Goal: Check status: Check status

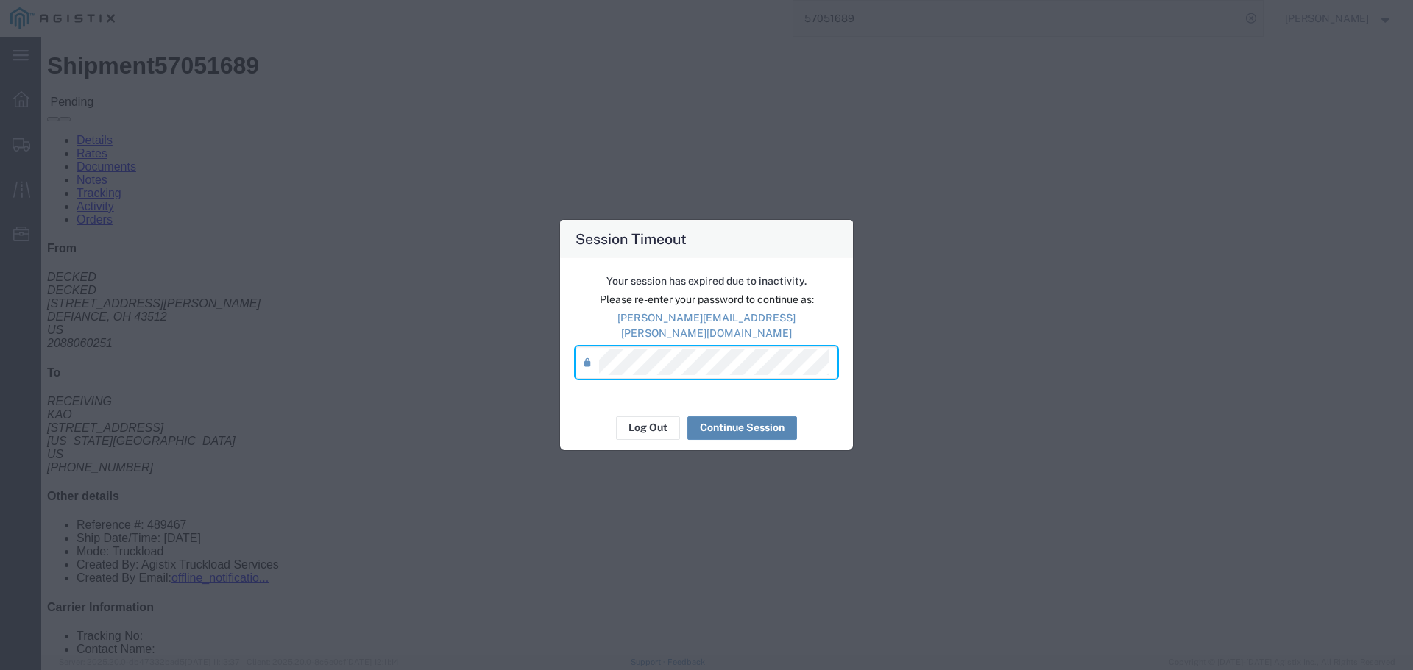
click at [714, 422] on button "Continue Session" at bounding box center [742, 428] width 110 height 24
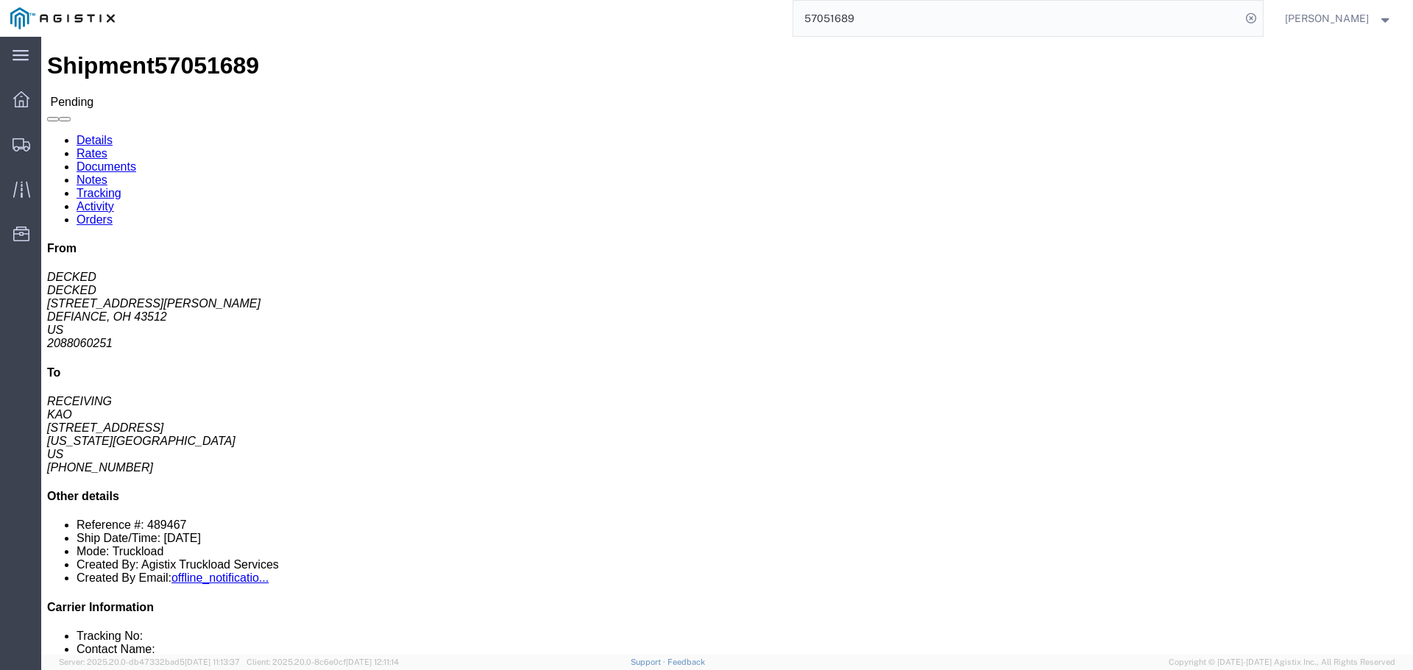
click at [851, 30] on input "57051689" at bounding box center [1016, 18] width 447 height 35
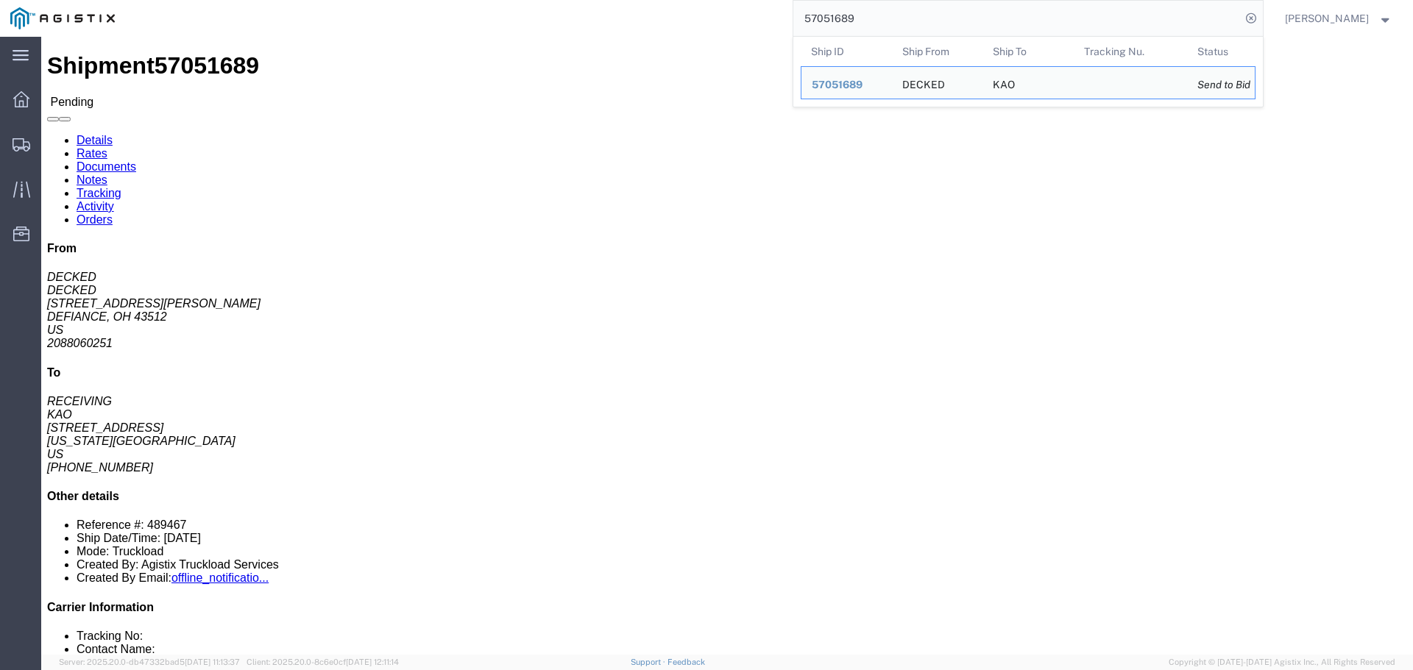
click at [851, 30] on input "57051689" at bounding box center [1016, 18] width 447 height 35
paste input "47417"
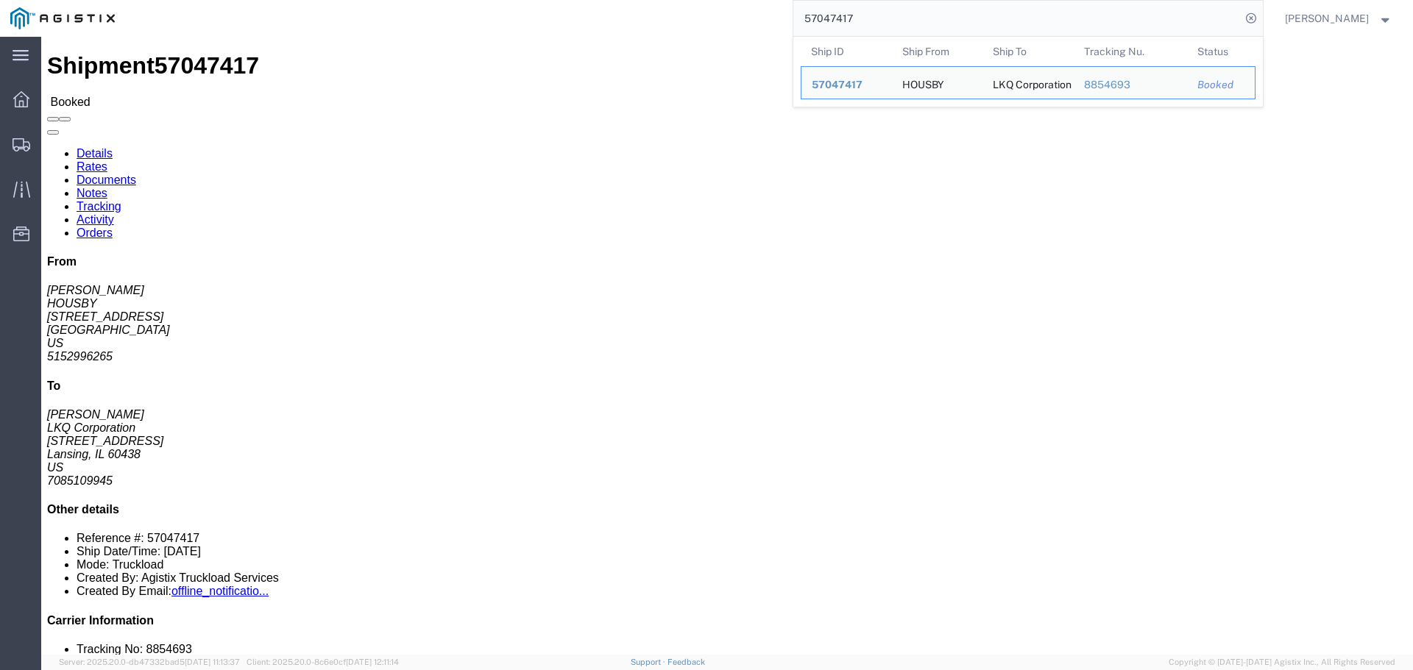
click at [853, 18] on input "57047417" at bounding box center [1016, 18] width 447 height 35
paste input "51689"
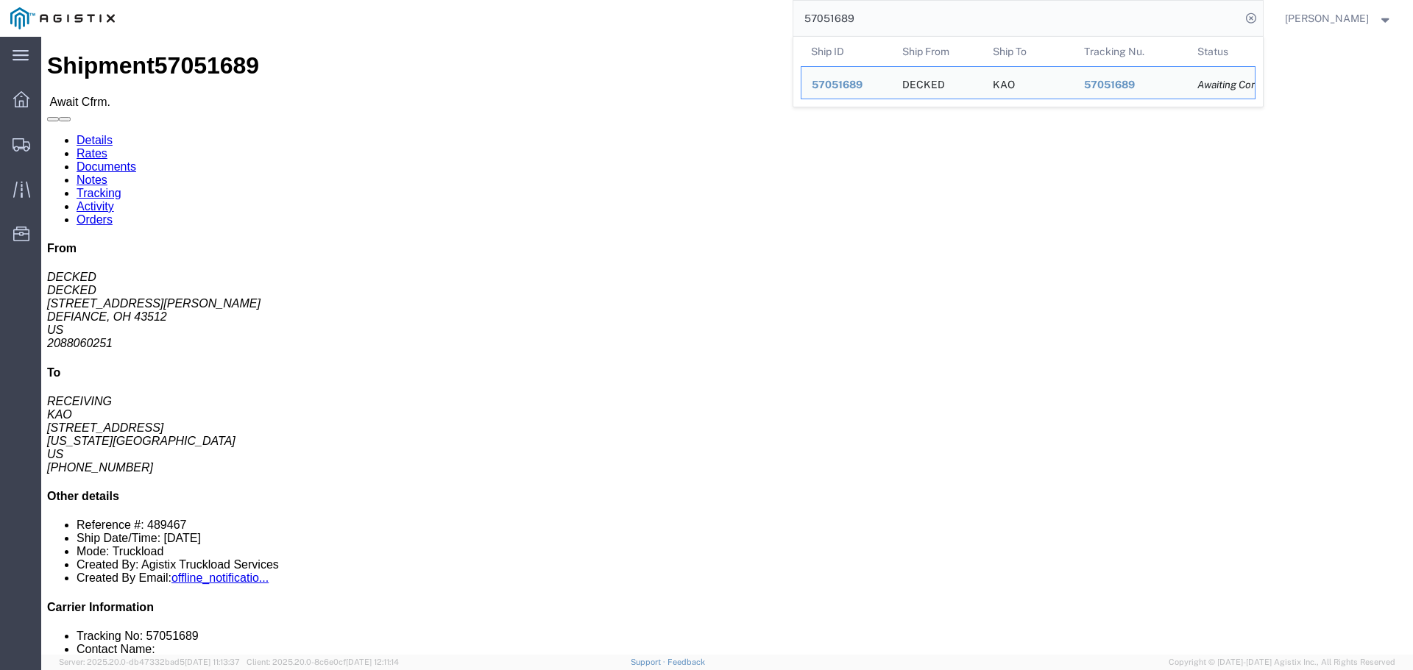
click at [844, 16] on input "57051689" at bounding box center [1016, 18] width 447 height 35
click at [826, 24] on input "57051689" at bounding box center [1016, 18] width 447 height 35
paste input "56729150"
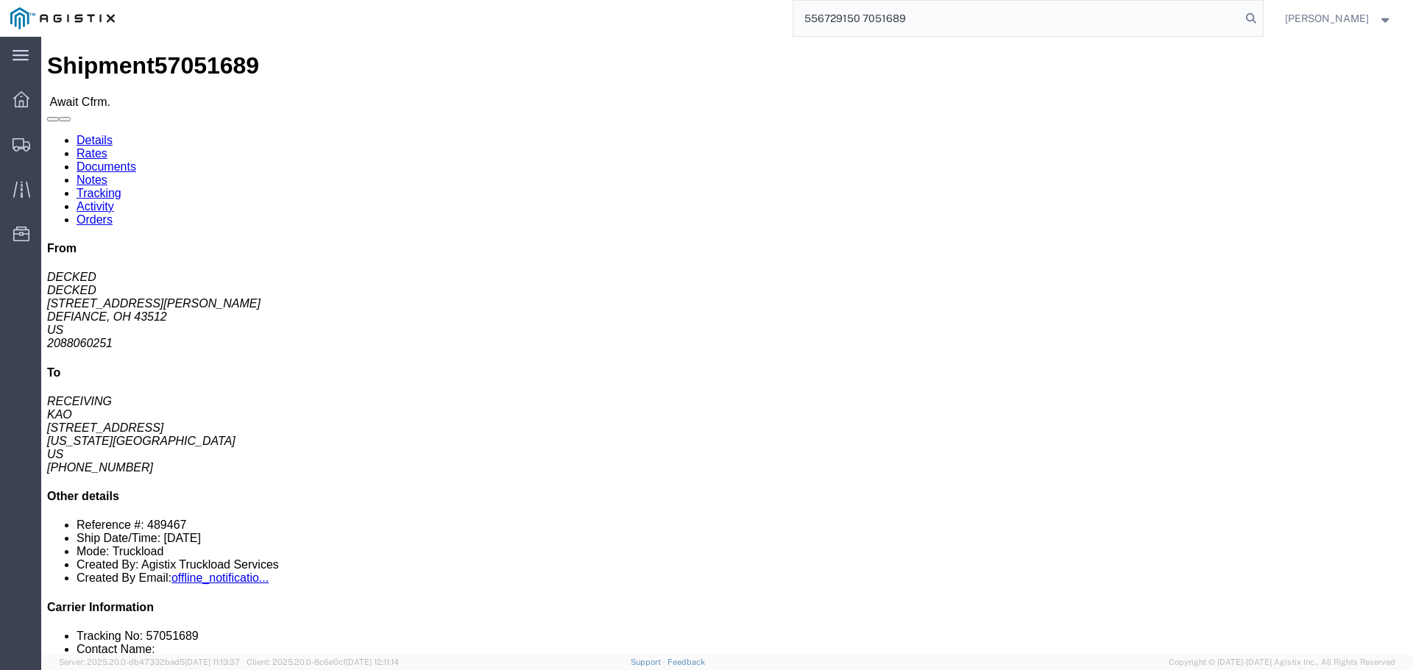
click at [832, 23] on input "556729150 7051689" at bounding box center [1016, 18] width 447 height 35
click at [843, 20] on input "556729150 7051689" at bounding box center [1016, 18] width 447 height 35
click at [844, 19] on input "556729150 7051689" at bounding box center [1016, 18] width 447 height 35
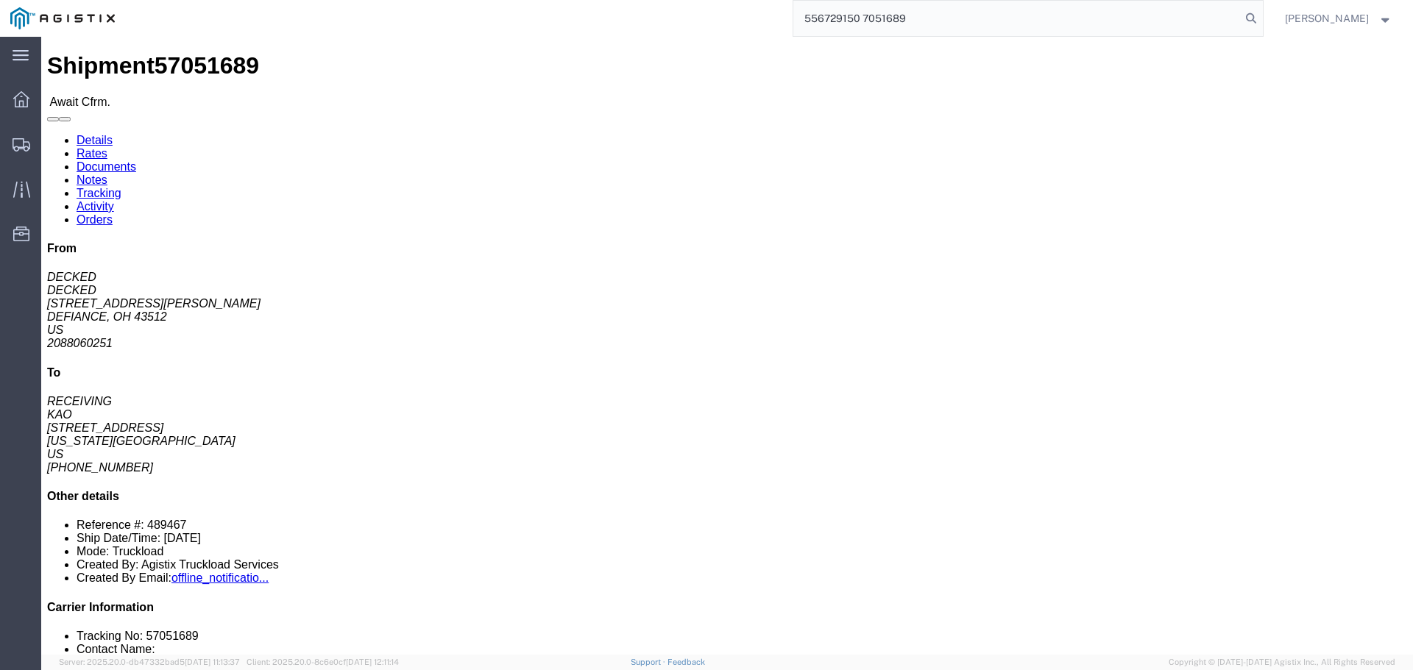
click at [844, 19] on input "556729150 7051689" at bounding box center [1016, 18] width 447 height 35
paste input "6729150"
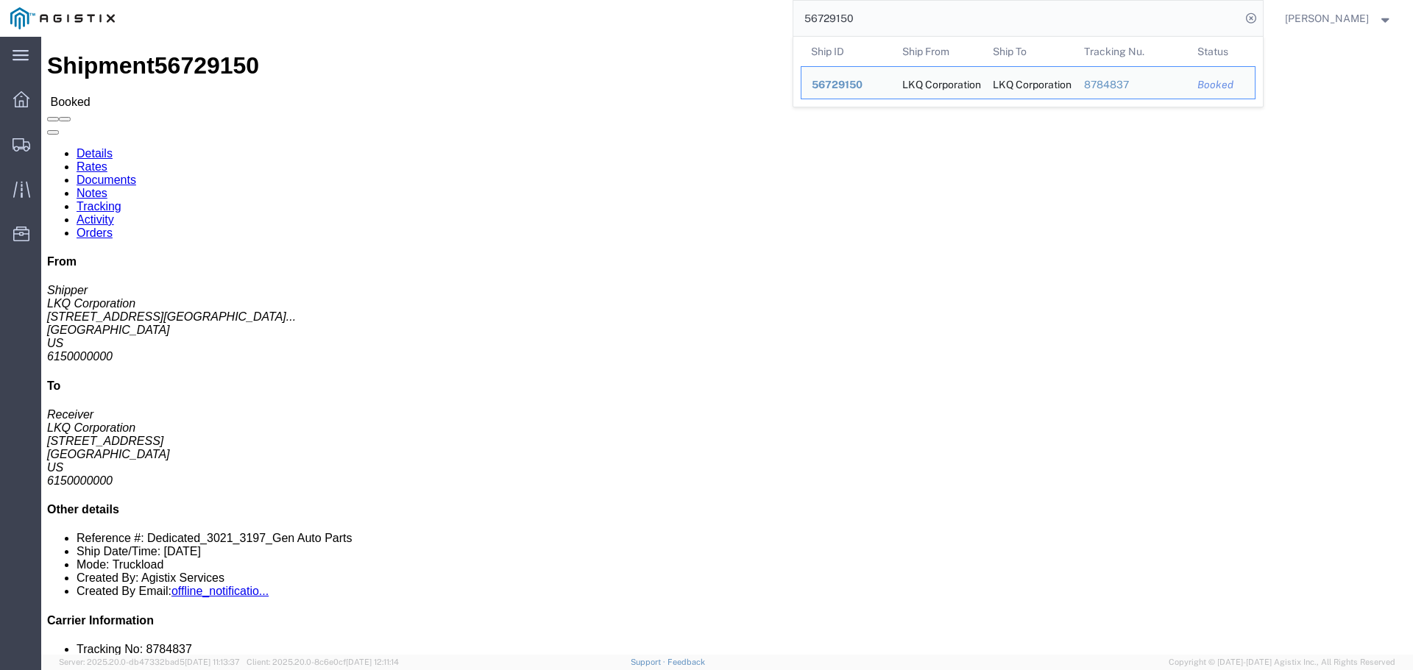
click at [827, 12] on input "56729150" at bounding box center [1016, 18] width 447 height 35
paste input "12814"
click link "Notes"
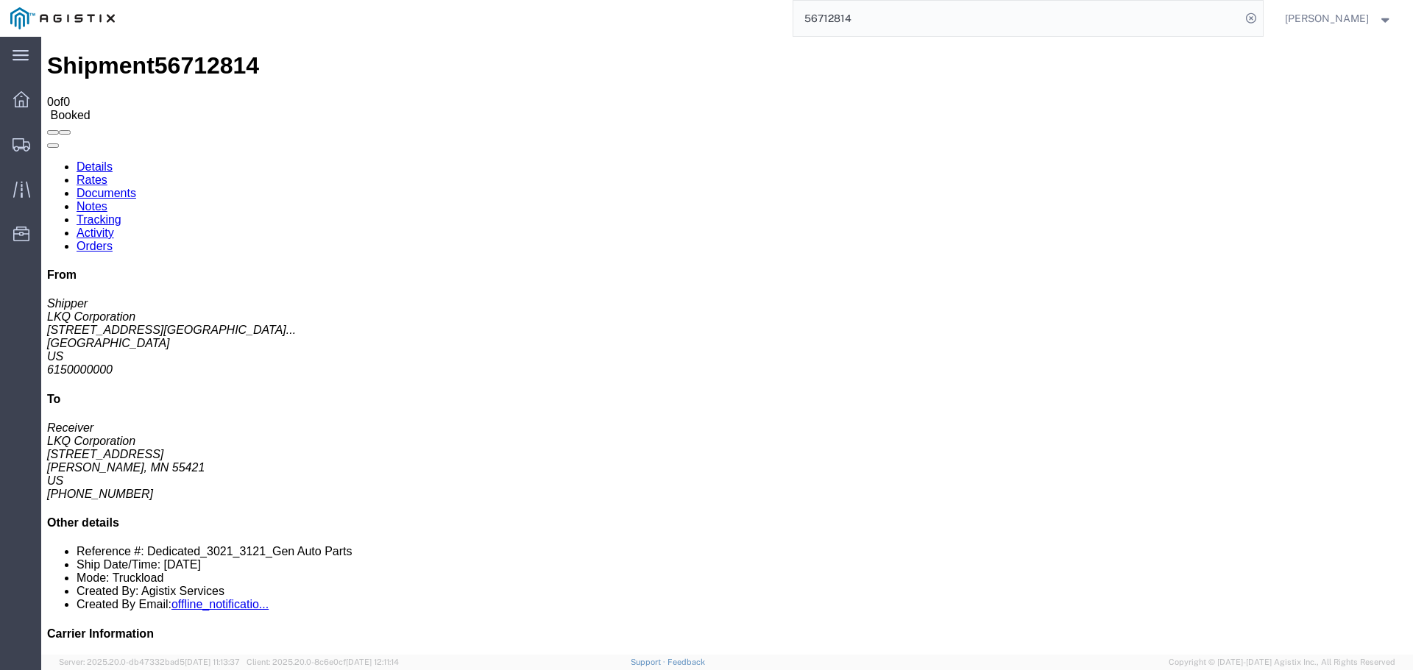
click at [902, 8] on input "56712814" at bounding box center [1016, 18] width 447 height 35
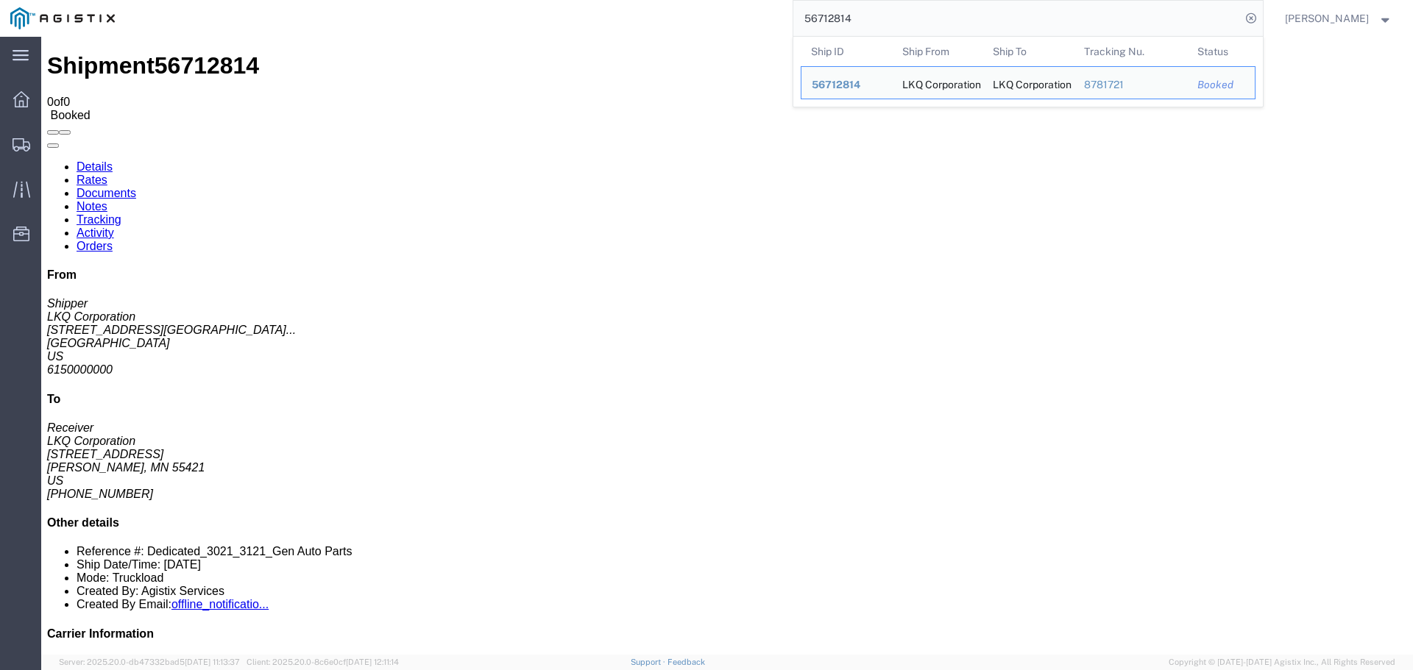
click at [902, 8] on input "56712814" at bounding box center [1016, 18] width 447 height 35
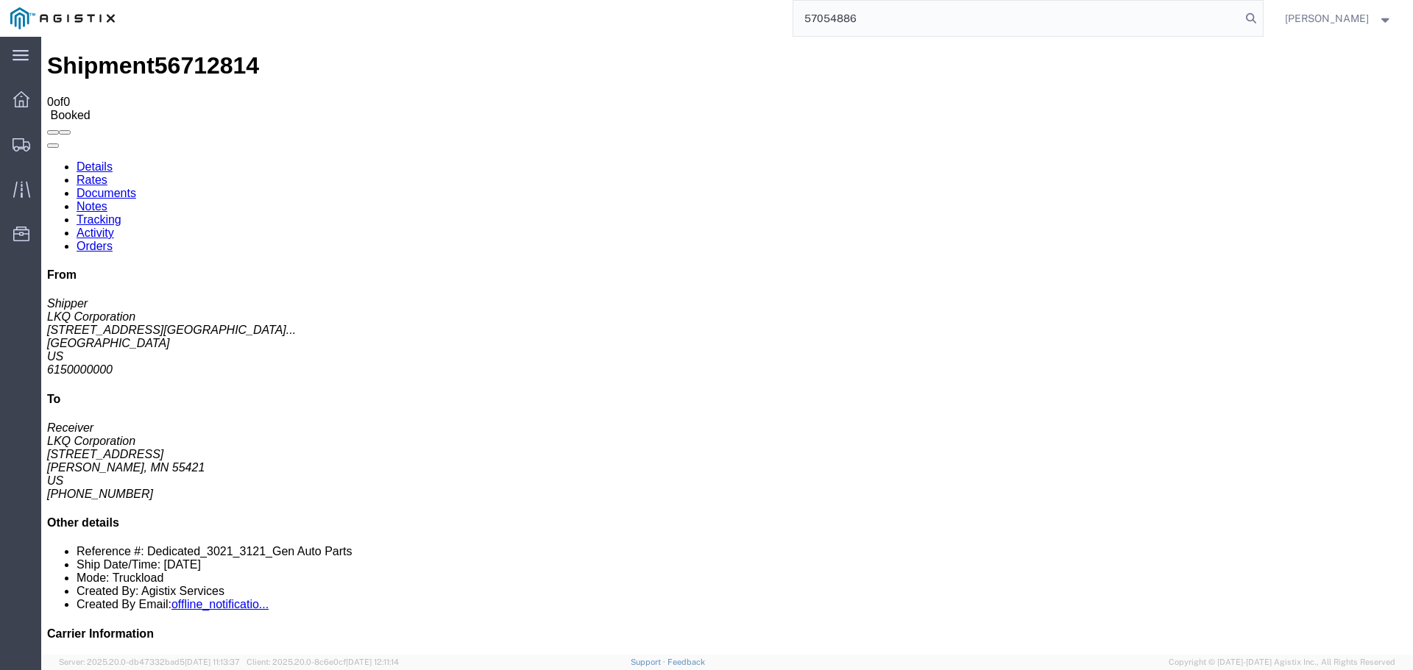
type input "57054886"
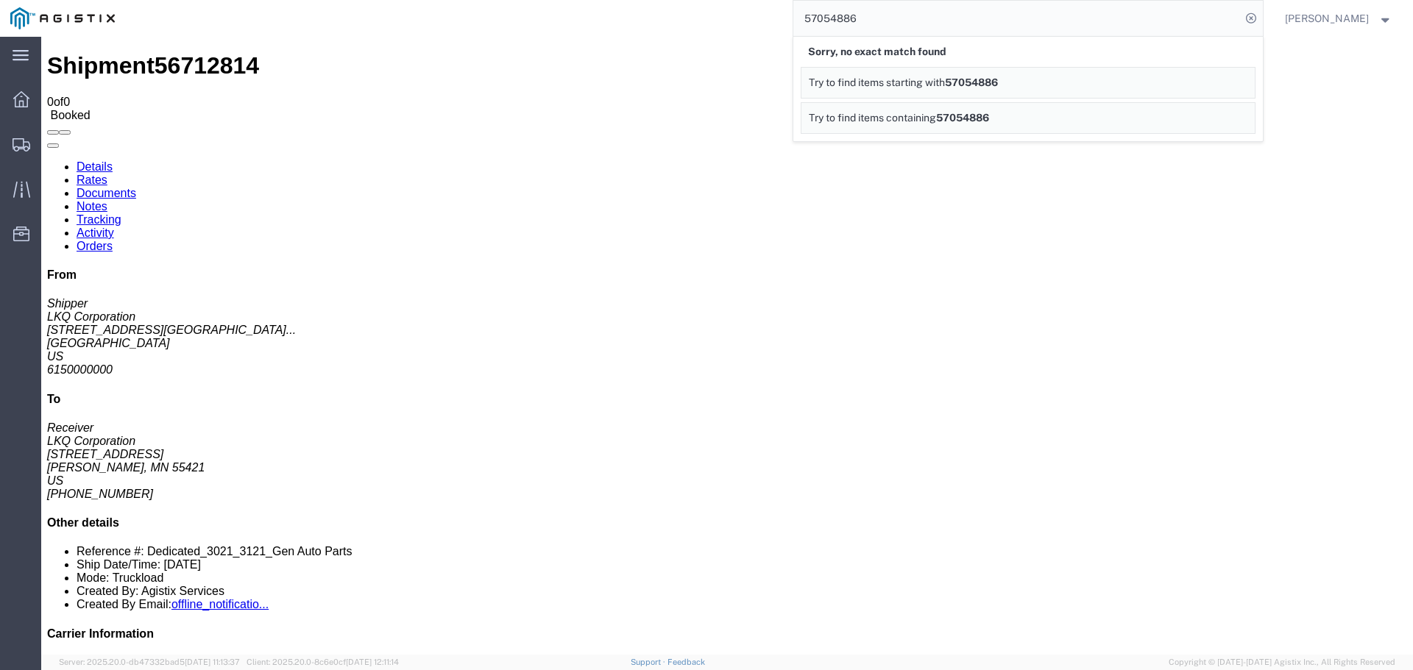
click at [916, 27] on input "57054886" at bounding box center [1016, 18] width 447 height 35
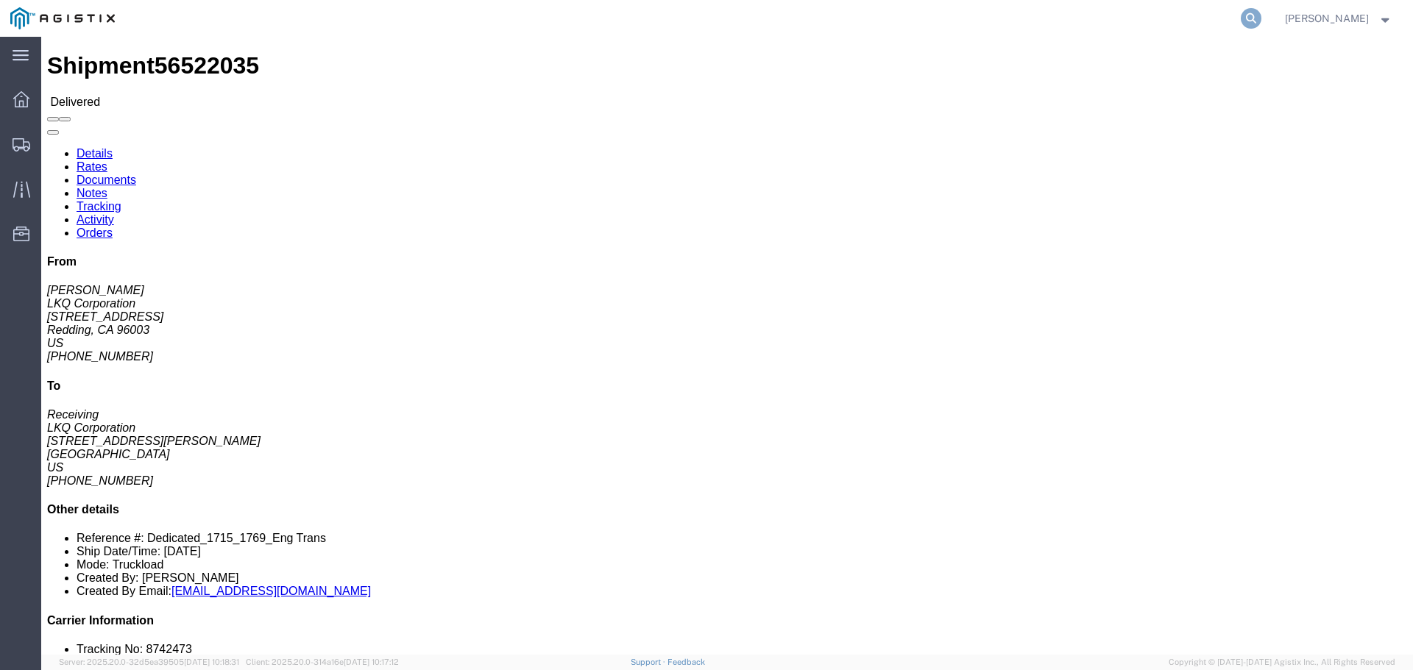
click at [1261, 19] on icon at bounding box center [1250, 18] width 21 height 21
click at [1028, 7] on input "search" at bounding box center [1016, 18] width 447 height 35
click at [1026, 15] on input "search" at bounding box center [1016, 18] width 447 height 35
paste input "57054886"
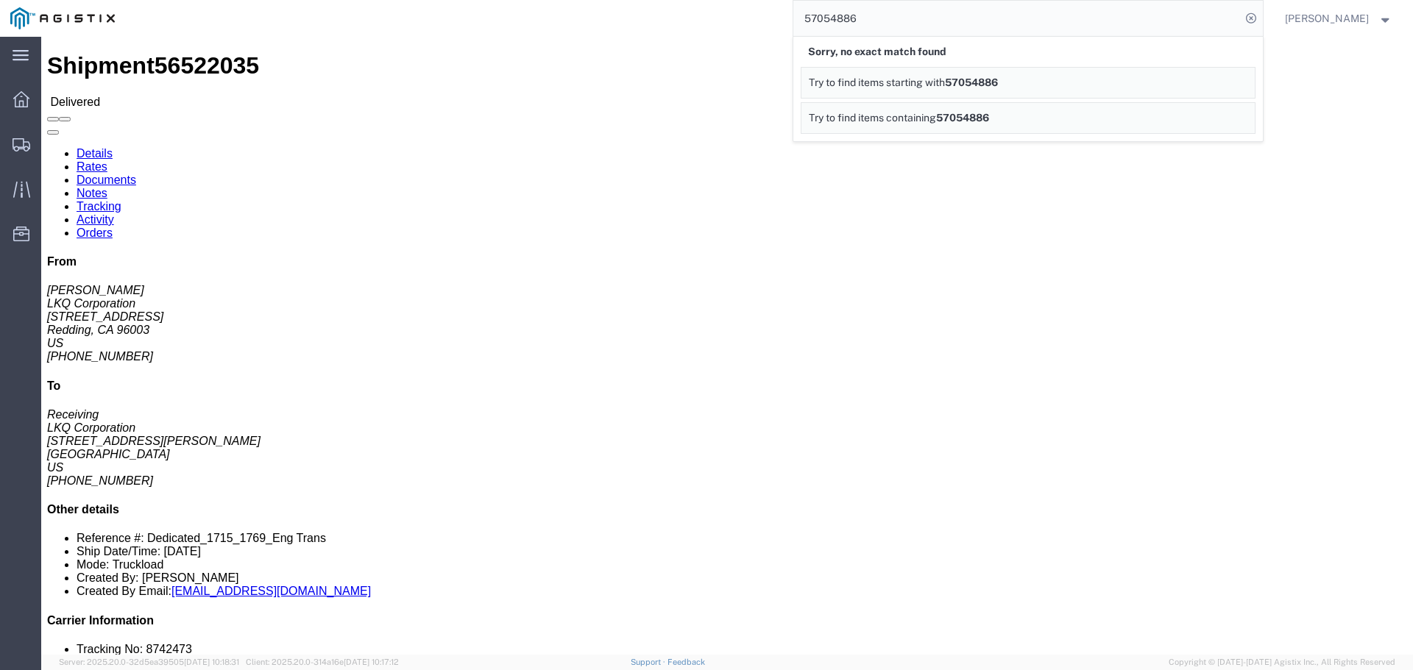
click at [1003, 18] on input "57054886" at bounding box center [1016, 18] width 447 height 35
click at [884, 21] on input "57054886" at bounding box center [1016, 18] width 447 height 35
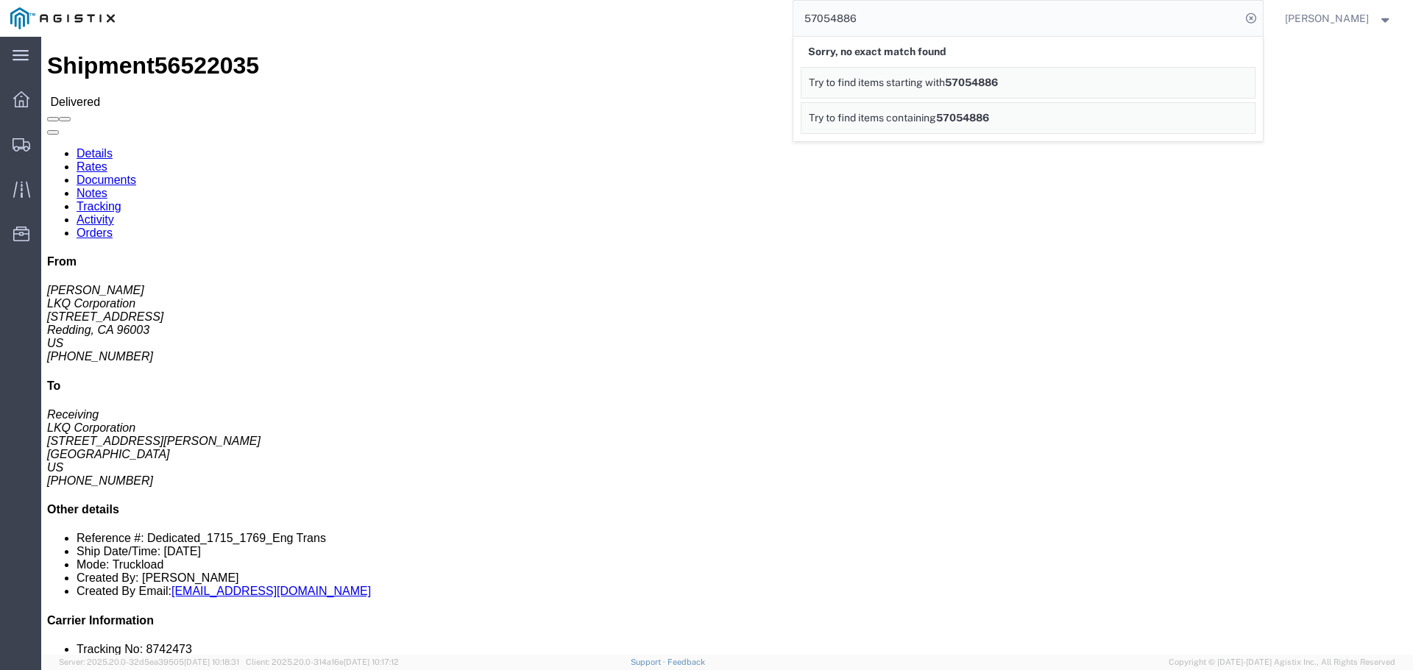
paste input "6712814"
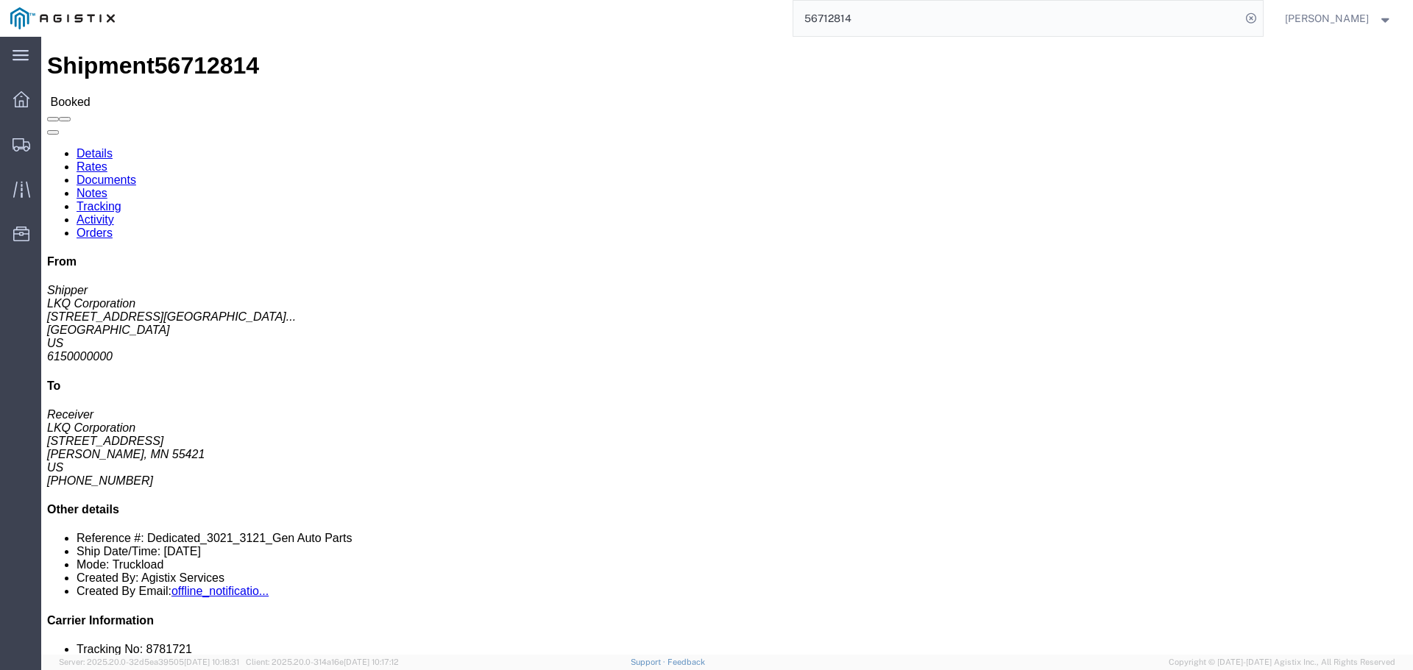
click link "Notes"
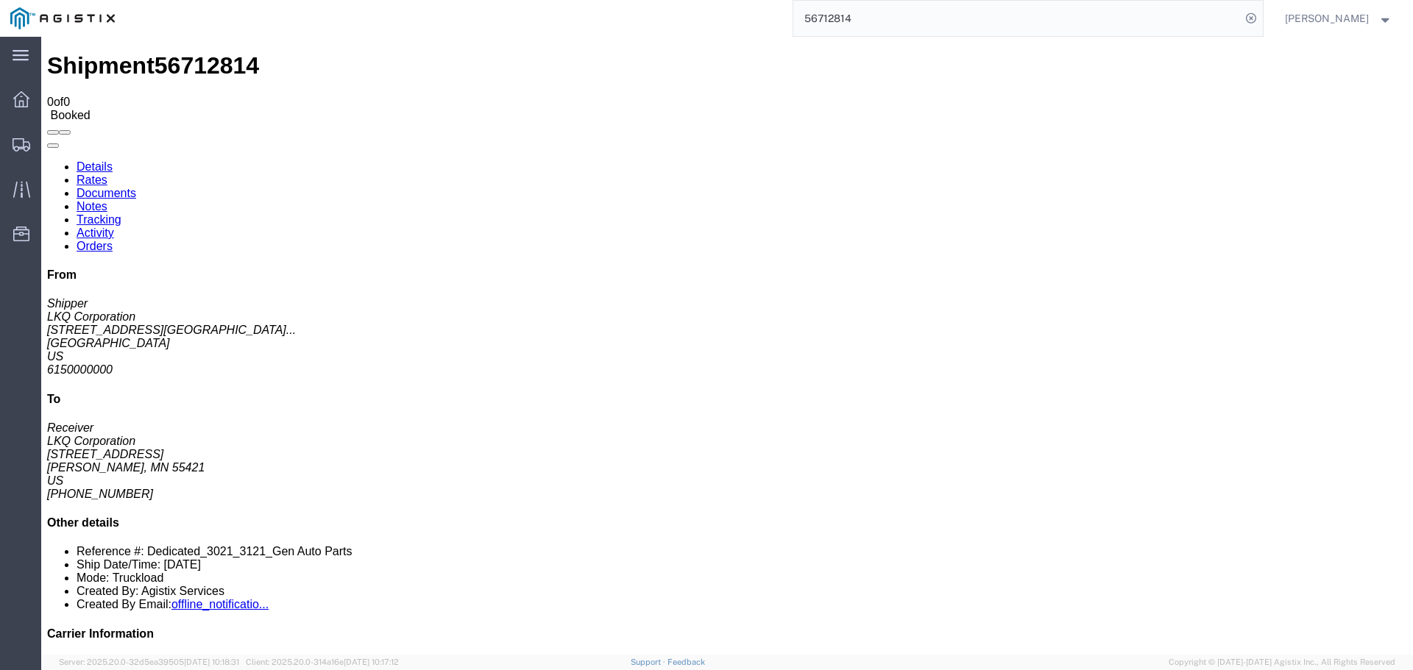
click at [114, 227] on link "Activity" at bounding box center [96, 233] width 38 height 13
click at [136, 187] on link "Documents" at bounding box center [107, 193] width 60 height 13
click at [107, 200] on link "Notes" at bounding box center [92, 206] width 31 height 13
click at [898, 23] on input "56712814" at bounding box center [1016, 18] width 447 height 35
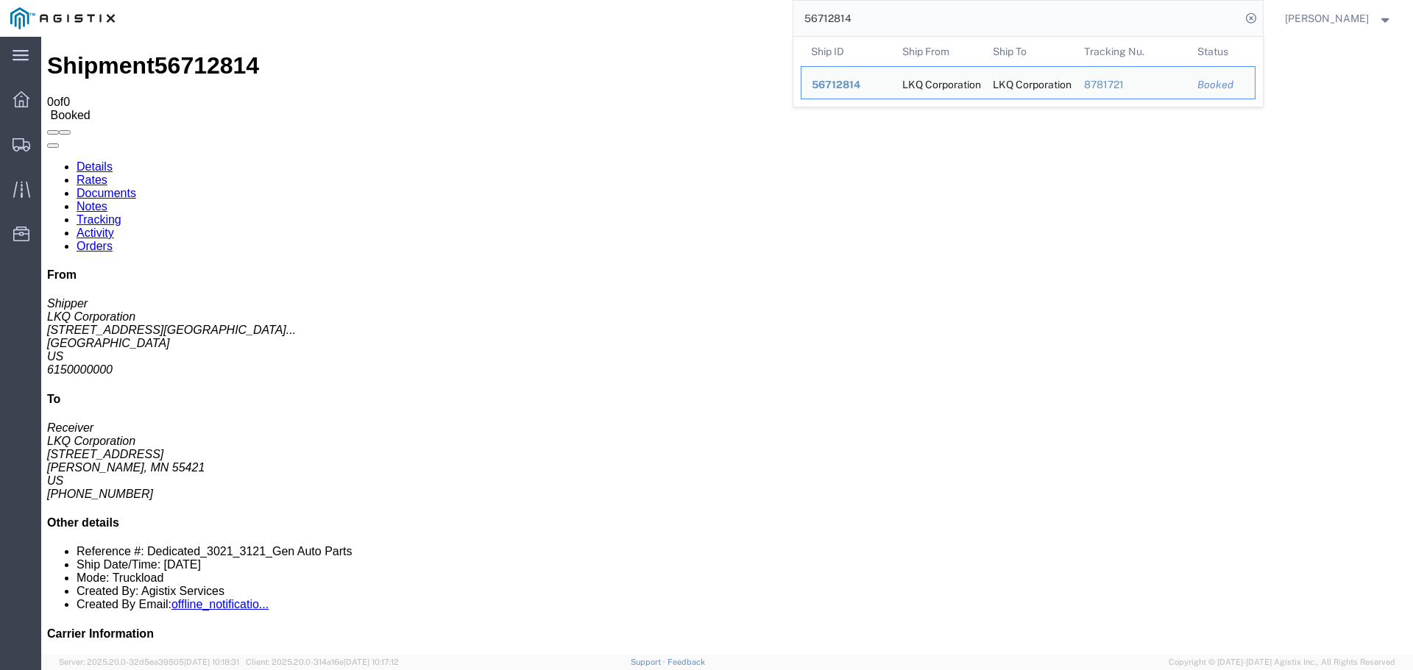
click at [898, 23] on input "56712814" at bounding box center [1016, 18] width 447 height 35
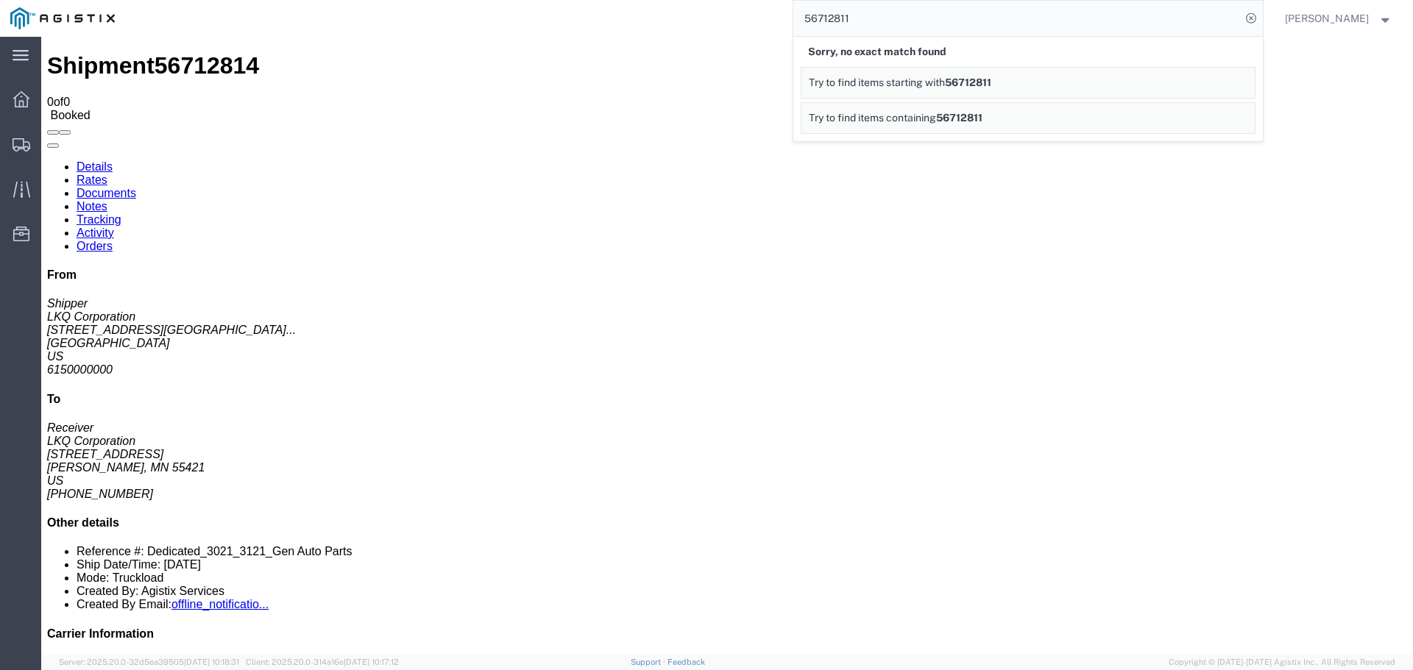
click at [904, 17] on input "56712811" at bounding box center [1016, 18] width 447 height 35
paste input "7054886"
type input "57054886"
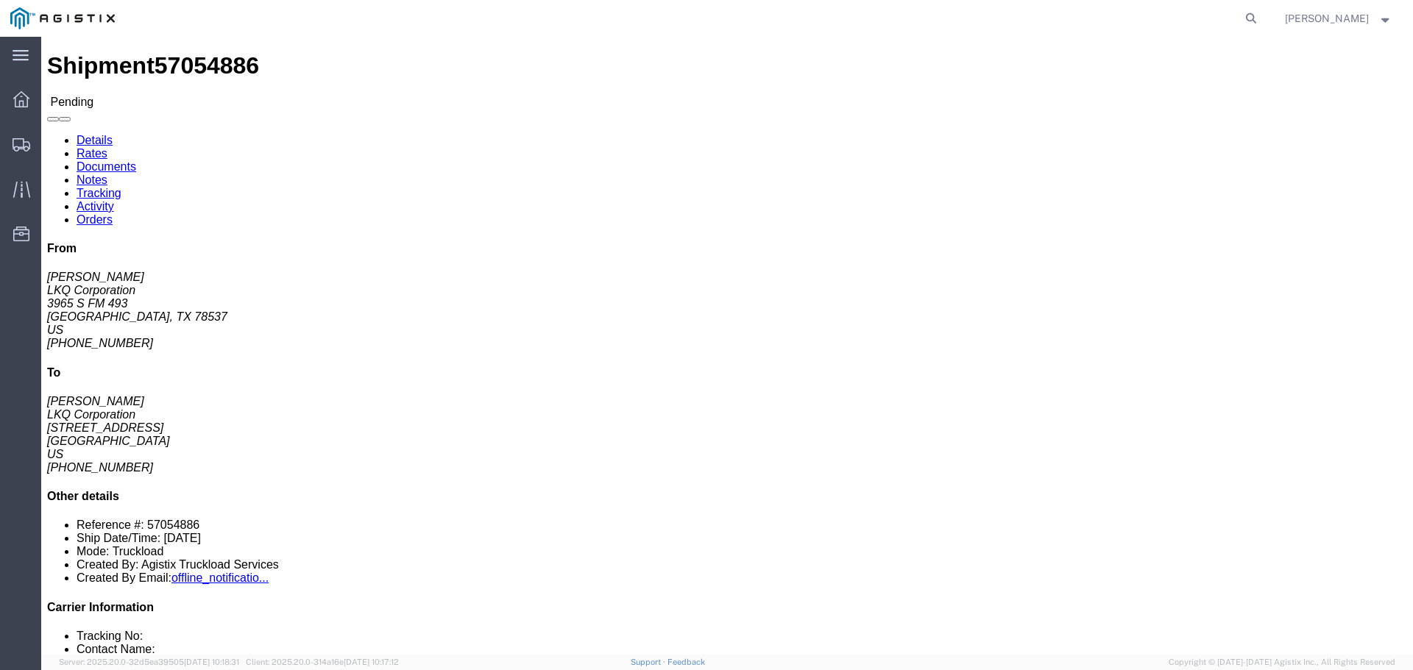
click address "LKQ Corporation (Darren Malaer) 1743 3965 S FM 493 Donna, TX 78537 United State…"
copy address "78537"
click address "LKQ Corporation (Chris Milwee) 1760 1710 W Mount Houston Rd Houston, TX 77038 U…"
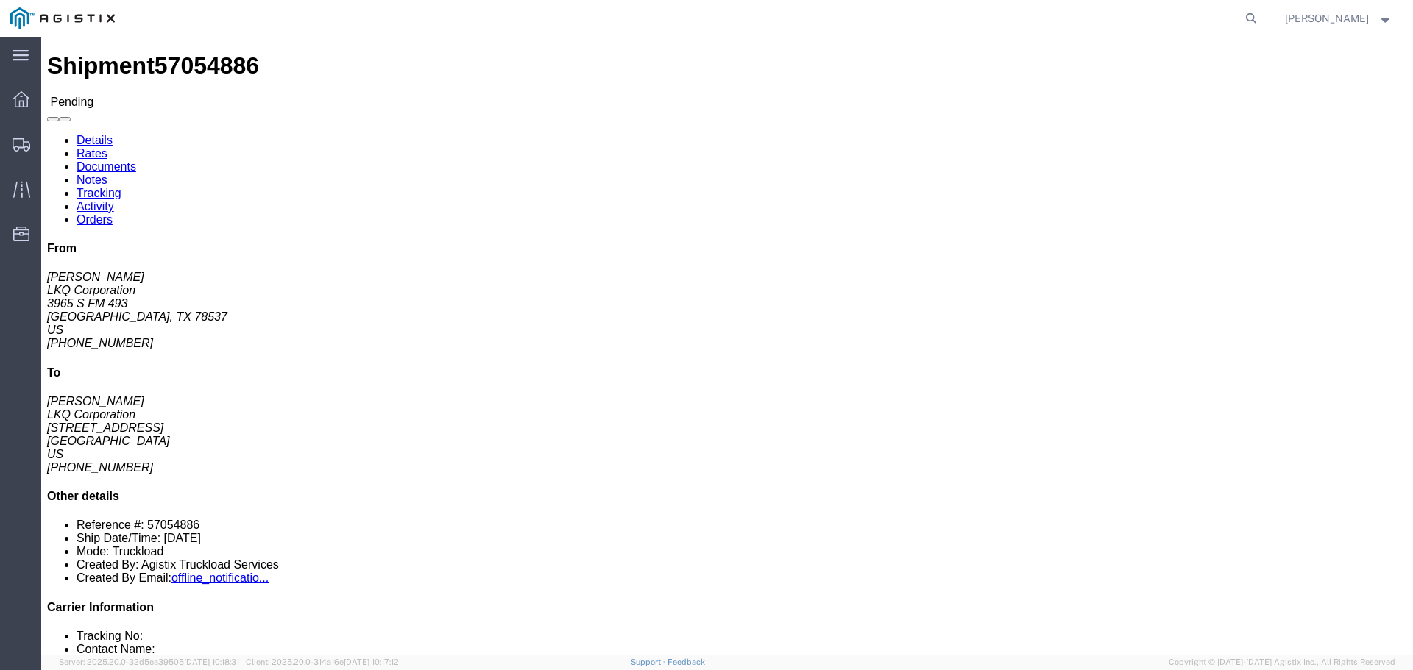
copy address "77038"
click link "Notes"
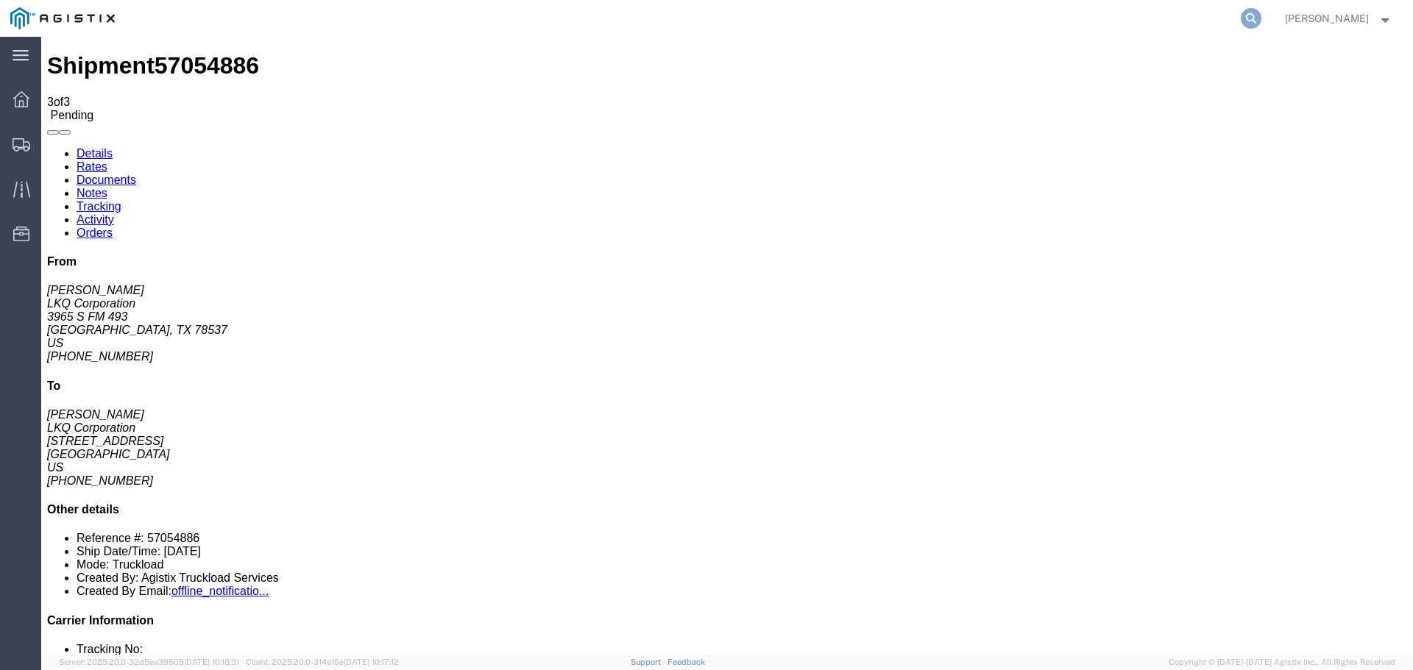
click at [1261, 19] on icon at bounding box center [1250, 18] width 21 height 21
click at [1043, 19] on input "search" at bounding box center [1016, 18] width 447 height 35
paste input "56712814"
type input "56712814"
